Goal: Find specific page/section

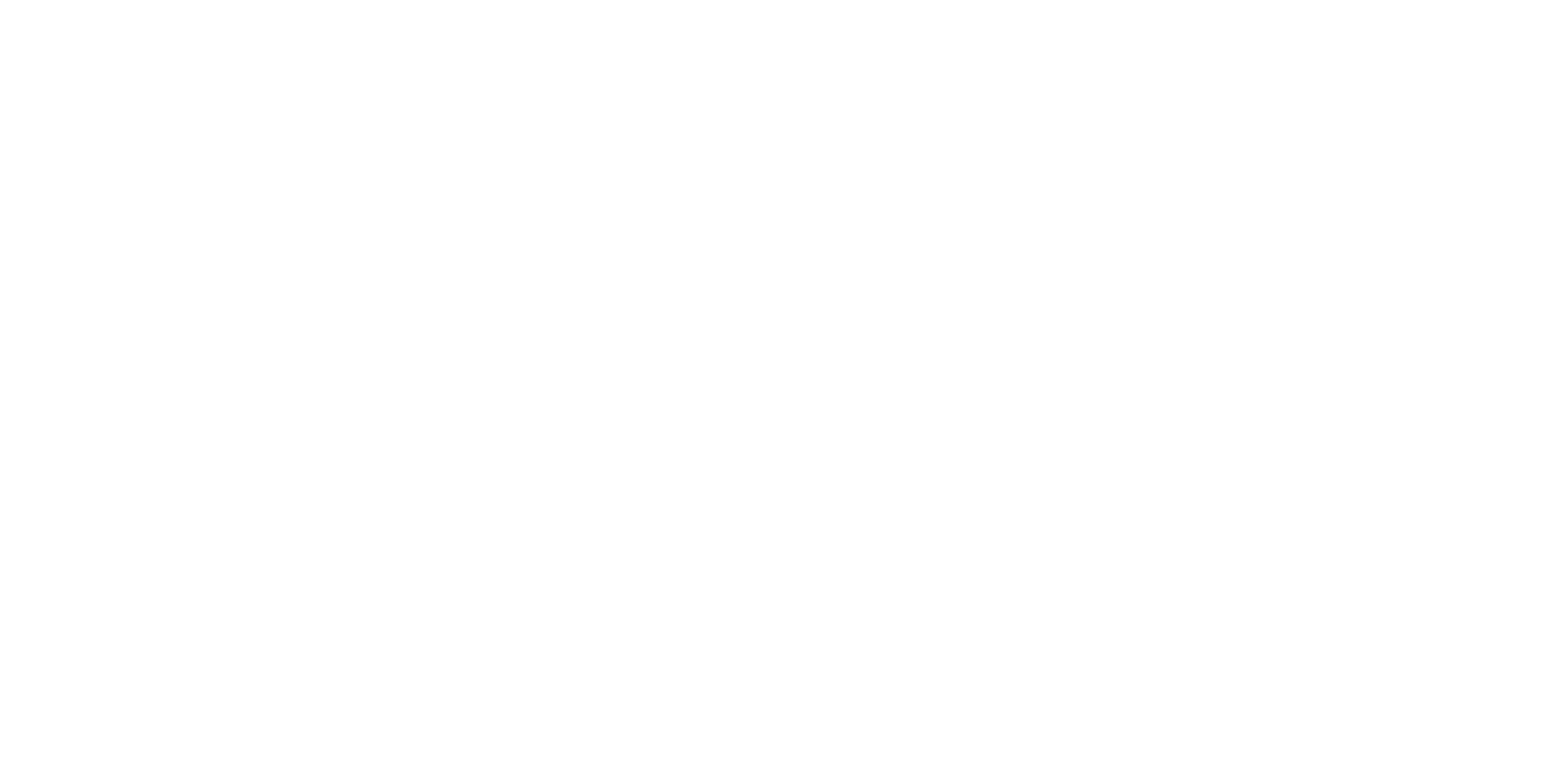
click at [567, 311] on html at bounding box center [784, 392] width 1568 height 783
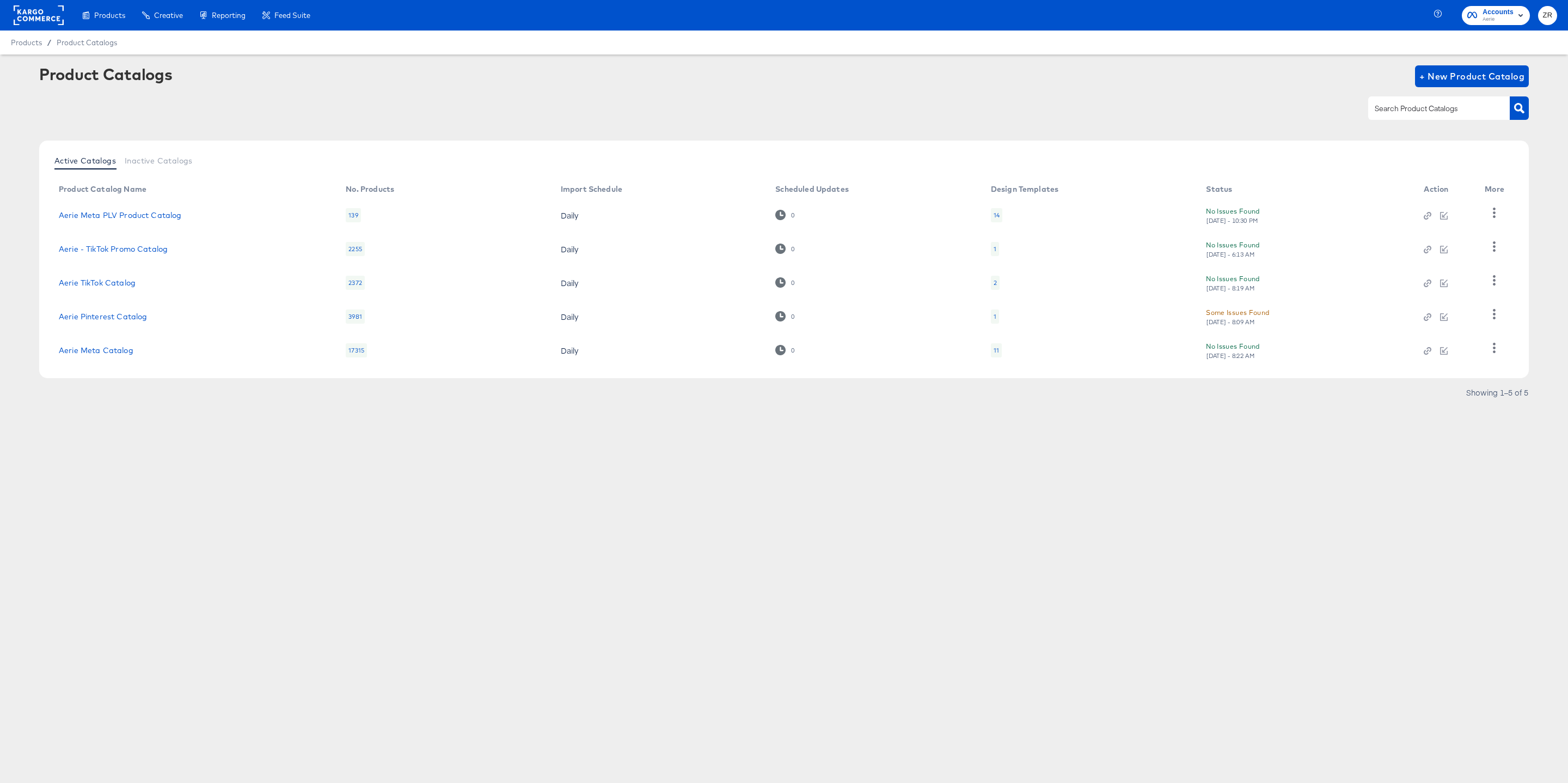
click at [1540, 18] on button "ZR" at bounding box center [1547, 15] width 19 height 19
click at [1481, 105] on link "Internal Dashboard" at bounding box center [1489, 109] width 82 height 20
click at [1504, 92] on link "Advice and Answers" at bounding box center [1489, 88] width 83 height 20
